Goal: Check status: Check status

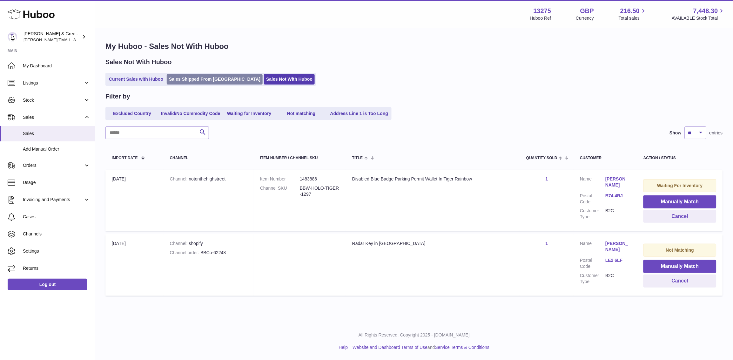
click at [172, 84] on link "Sales Shipped From [GEOGRAPHIC_DATA]" at bounding box center [215, 79] width 96 height 10
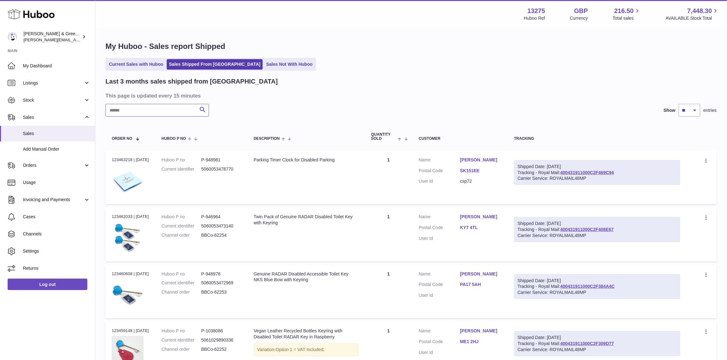
click at [158, 114] on input "text" at bounding box center [157, 110] width 104 height 13
paste input "**********"
type input "**********"
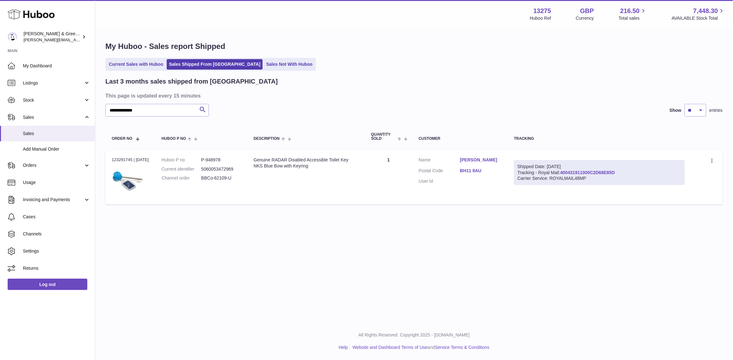
click at [595, 171] on link "400431911000C2D68E85D" at bounding box center [587, 172] width 55 height 5
drag, startPoint x: 632, startPoint y: 168, endPoint x: 615, endPoint y: 171, distance: 17.0
click at [598, 170] on div "Shipped Date: 22nd Aug 2025 Tracking - Royal Mail: 400431911000C2D68E85D Carrie…" at bounding box center [599, 172] width 171 height 25
click at [642, 173] on div "Shipped Date: 22nd Aug 2025 Tracking - Royal Mail: 400431911000C2D68E85D Carrie…" at bounding box center [599, 172] width 171 height 25
drag, startPoint x: 588, startPoint y: 170, endPoint x: 570, endPoint y: 172, distance: 17.9
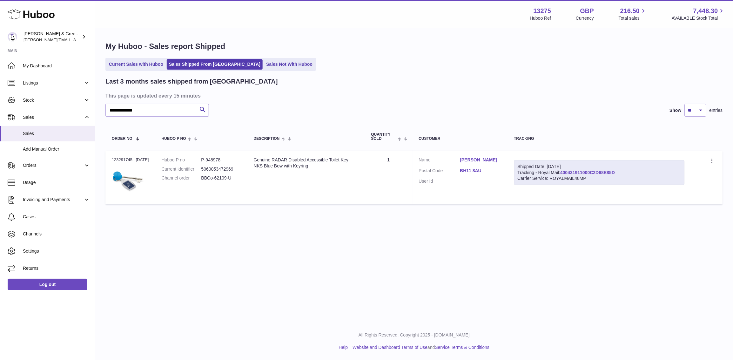
click at [570, 172] on div "Shipped Date: 22nd Aug 2025 Tracking - Royal Mail: 400431911000C2D68E85D Carrie…" at bounding box center [599, 172] width 171 height 25
drag, startPoint x: 608, startPoint y: 167, endPoint x: 566, endPoint y: 173, distance: 42.0
click at [566, 173] on div "Shipped Date: 22nd Aug 2025 Tracking - Royal Mail: 400431911000C2D68E85D Carrie…" at bounding box center [599, 172] width 171 height 25
copy link "400431911000C2D68E85D"
click at [264, 64] on link "Sales Not With Huboo" at bounding box center [289, 64] width 51 height 10
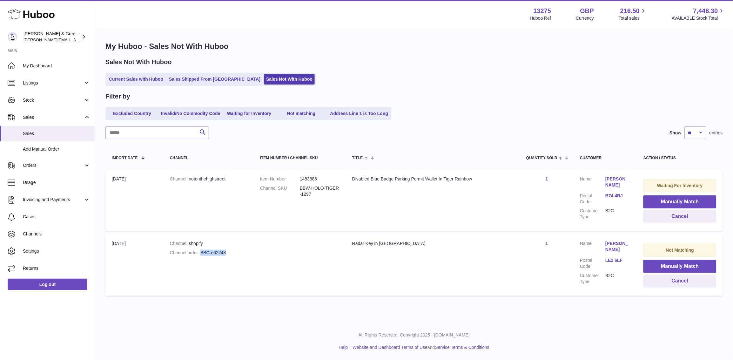
drag, startPoint x: 232, startPoint y: 254, endPoint x: 201, endPoint y: 251, distance: 31.3
click at [201, 251] on div "Channel order BBCo-62248" at bounding box center [208, 253] width 77 height 6
copy div "BBCo-62248"
click at [695, 277] on button "Cancel" at bounding box center [679, 280] width 73 height 13
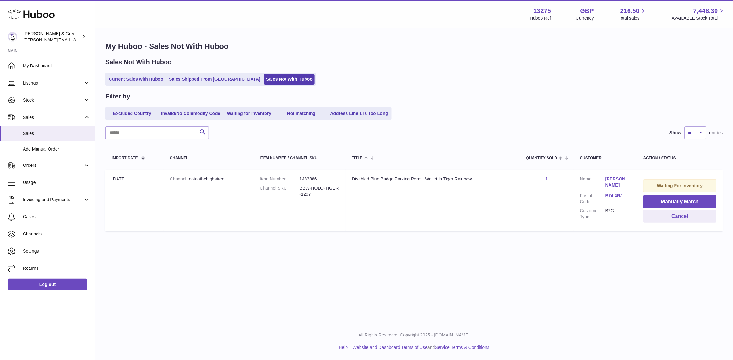
click at [397, 218] on td "Title Disabled Blue Badge Parking Permit Wallet In Tiger Rainbow" at bounding box center [433, 200] width 174 height 61
drag, startPoint x: 359, startPoint y: 174, endPoint x: 473, endPoint y: 190, distance: 114.8
click at [473, 190] on td "Title Disabled Blue Badge Parking Permit Wallet In Tiger Rainbow" at bounding box center [433, 200] width 174 height 61
click at [466, 203] on td "Title Disabled Blue Badge Parking Permit Wallet In Tiger Rainbow" at bounding box center [433, 200] width 174 height 61
click at [203, 82] on link "Sales Shipped From [GEOGRAPHIC_DATA]" at bounding box center [215, 79] width 96 height 10
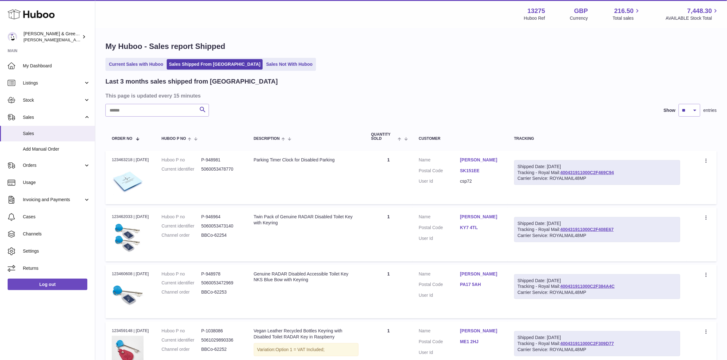
click at [160, 106] on input "text" at bounding box center [157, 110] width 104 height 13
paste input "**********"
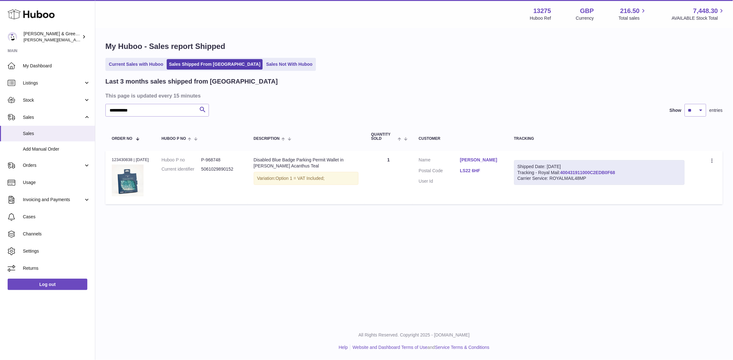
drag, startPoint x: 611, startPoint y: 171, endPoint x: 616, endPoint y: 176, distance: 6.8
click at [568, 172] on div "Shipped Date: [DATE] Tracking - Royal Mail: 400431911000C2EDB0F68 Carrier Servi…" at bounding box center [599, 172] width 171 height 25
click at [626, 172] on div "Shipped Date: [DATE] Tracking - Royal Mail: 400431911000C2EDB0F68 Carrier Servi…" at bounding box center [599, 172] width 171 height 25
drag, startPoint x: 627, startPoint y: 172, endPoint x: 565, endPoint y: 171, distance: 61.3
click at [565, 171] on div "Shipped Date: [DATE] Tracking - Royal Mail: 400431911000C2EDB0F68 Carrier Servi…" at bounding box center [599, 172] width 171 height 25
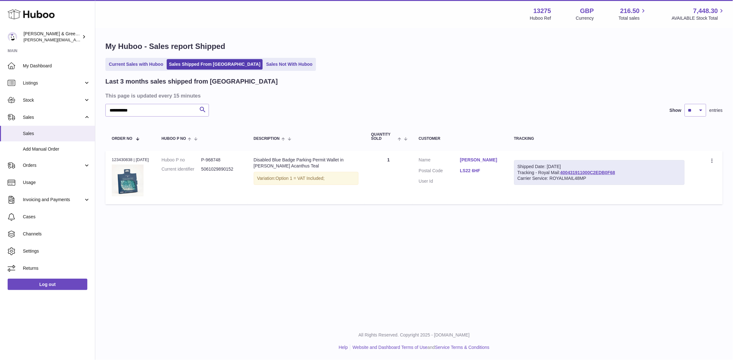
copy link "400431911000C2EDB0F68"
drag, startPoint x: 146, startPoint y: 112, endPoint x: 31, endPoint y: 101, distance: 115.1
click at [8, 103] on div "Huboo [PERSON_NAME] & Green Ltd [PERSON_NAME][EMAIL_ADDRESS][DOMAIN_NAME] Main …" at bounding box center [366, 180] width 733 height 360
paste input "*"
type input "**********"
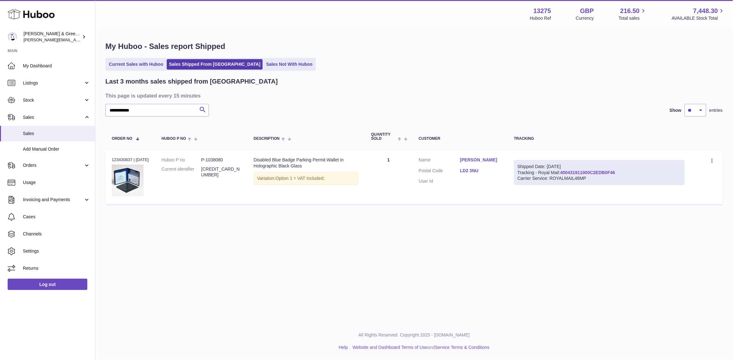
drag, startPoint x: 606, startPoint y: 165, endPoint x: 566, endPoint y: 170, distance: 40.9
click at [566, 170] on div "Shipped Date: [DATE] Tracking - Royal Mail: 400431911000C2EDB0F46 Carrier Servi…" at bounding box center [599, 172] width 171 height 25
copy link "400431911000C2EDB0F46"
